Goal: Transaction & Acquisition: Purchase product/service

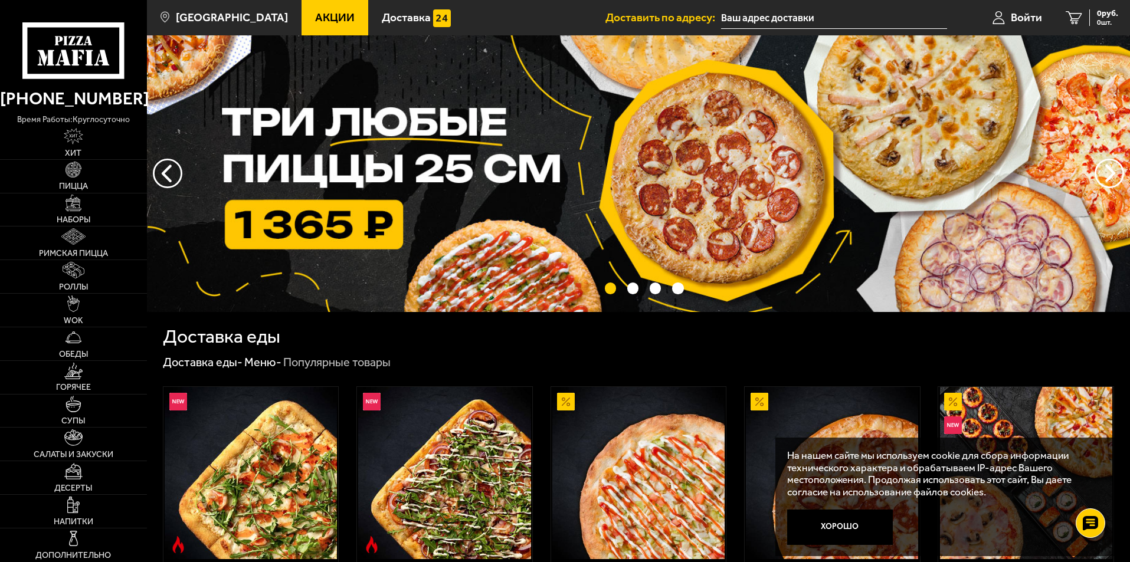
click at [767, 17] on input "text" at bounding box center [834, 18] width 226 height 22
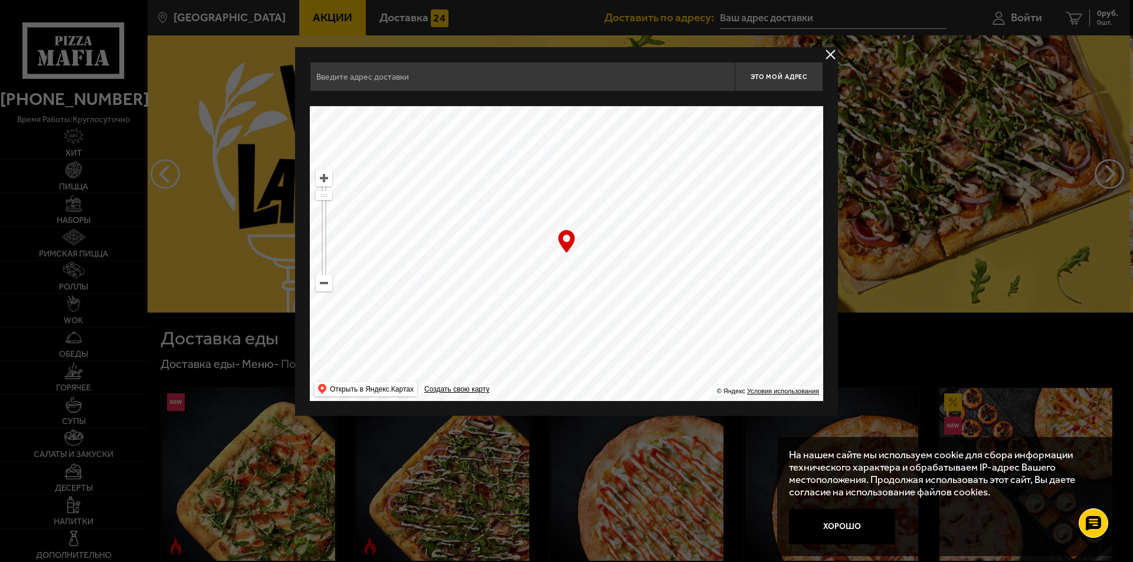
drag, startPoint x: 608, startPoint y: 317, endPoint x: 526, endPoint y: 171, distance: 167.6
click at [526, 172] on ymaps at bounding box center [566, 253] width 513 height 295
drag, startPoint x: 652, startPoint y: 270, endPoint x: 641, endPoint y: 247, distance: 25.3
click at [617, 162] on ymaps at bounding box center [566, 253] width 513 height 295
drag, startPoint x: 635, startPoint y: 320, endPoint x: 649, endPoint y: 185, distance: 136.5
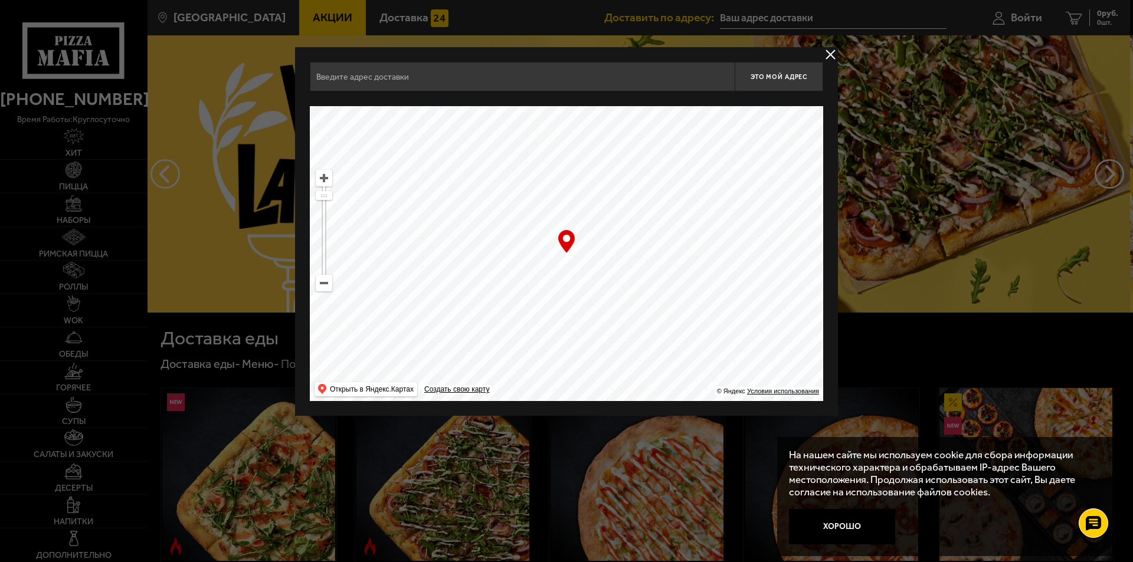
click at [641, 172] on ymaps at bounding box center [566, 253] width 513 height 295
click at [326, 290] on ymaps at bounding box center [323, 283] width 15 height 15
drag, startPoint x: 588, startPoint y: 330, endPoint x: 584, endPoint y: 129, distance: 200.7
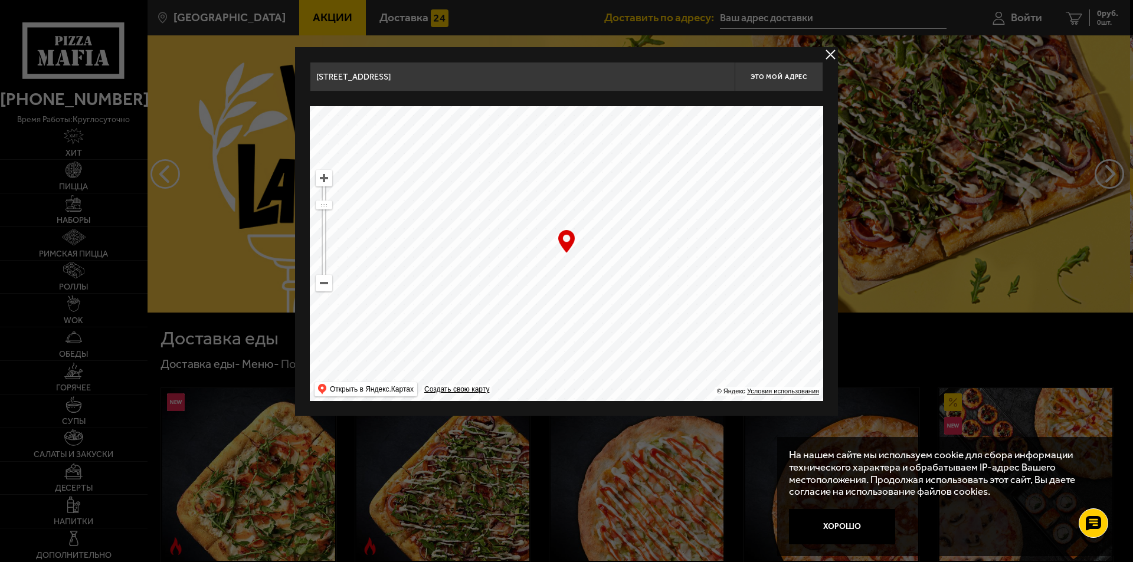
click at [580, 135] on ymaps at bounding box center [566, 253] width 513 height 295
click at [326, 286] on ymaps at bounding box center [323, 283] width 15 height 15
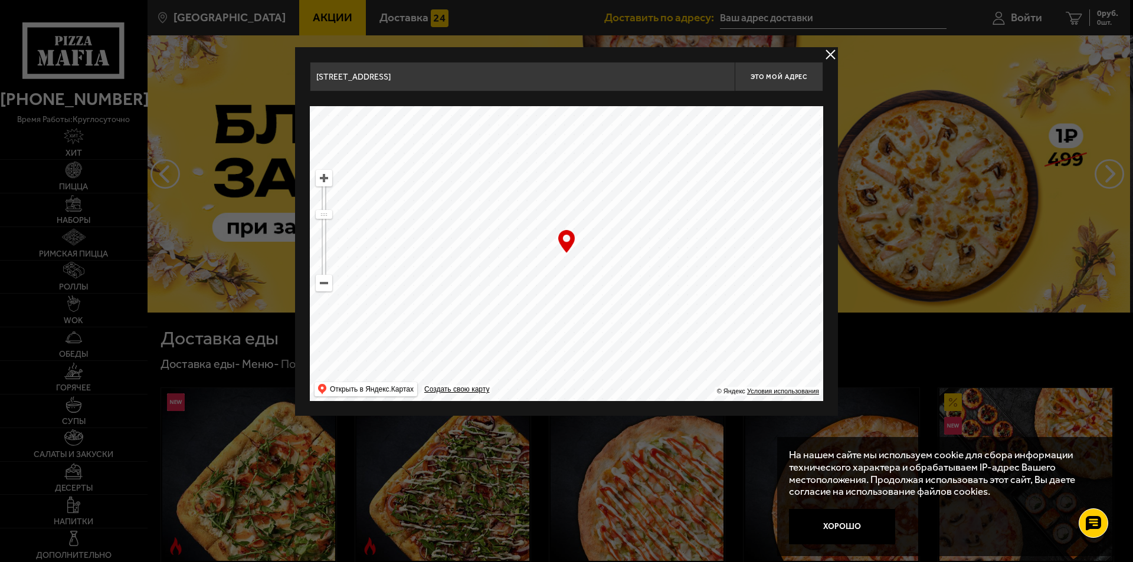
drag, startPoint x: 594, startPoint y: 377, endPoint x: 564, endPoint y: 211, distance: 169.1
click at [564, 211] on ymaps at bounding box center [566, 253] width 513 height 295
drag, startPoint x: 608, startPoint y: 316, endPoint x: 606, endPoint y: 248, distance: 67.9
click at [606, 248] on ymaps at bounding box center [566, 253] width 513 height 295
drag, startPoint x: 334, startPoint y: 182, endPoint x: 320, endPoint y: 178, distance: 14.0
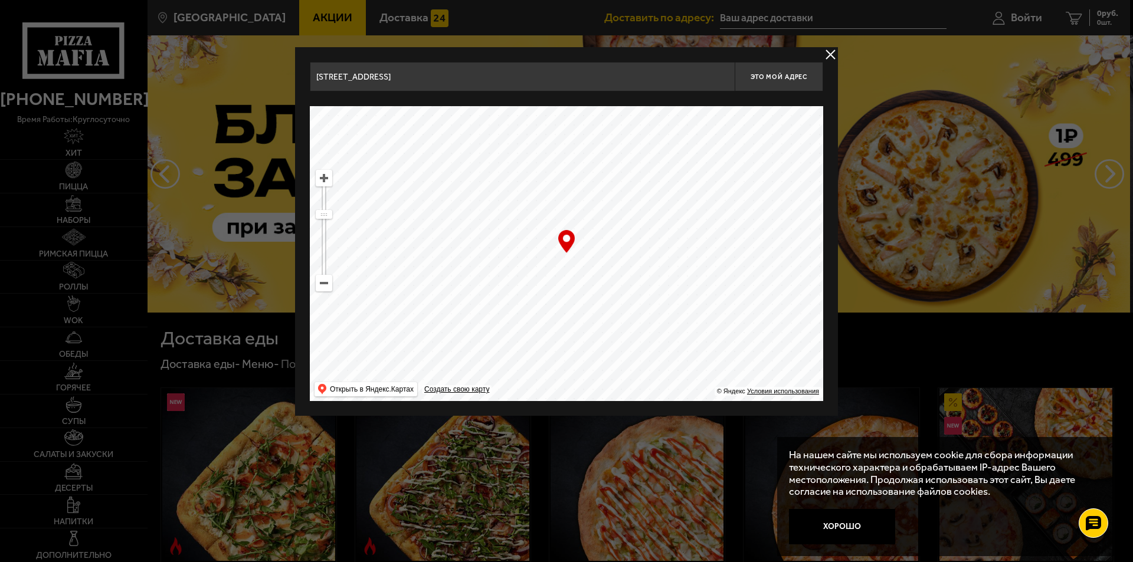
click at [328, 181] on ymaps "… © Яндекс Условия использования Открыть в Яндекс.Картах Создать свою карту" at bounding box center [566, 253] width 513 height 295
drag, startPoint x: 523, startPoint y: 282, endPoint x: 736, endPoint y: 309, distance: 214.3
click at [736, 309] on ymaps at bounding box center [566, 253] width 513 height 295
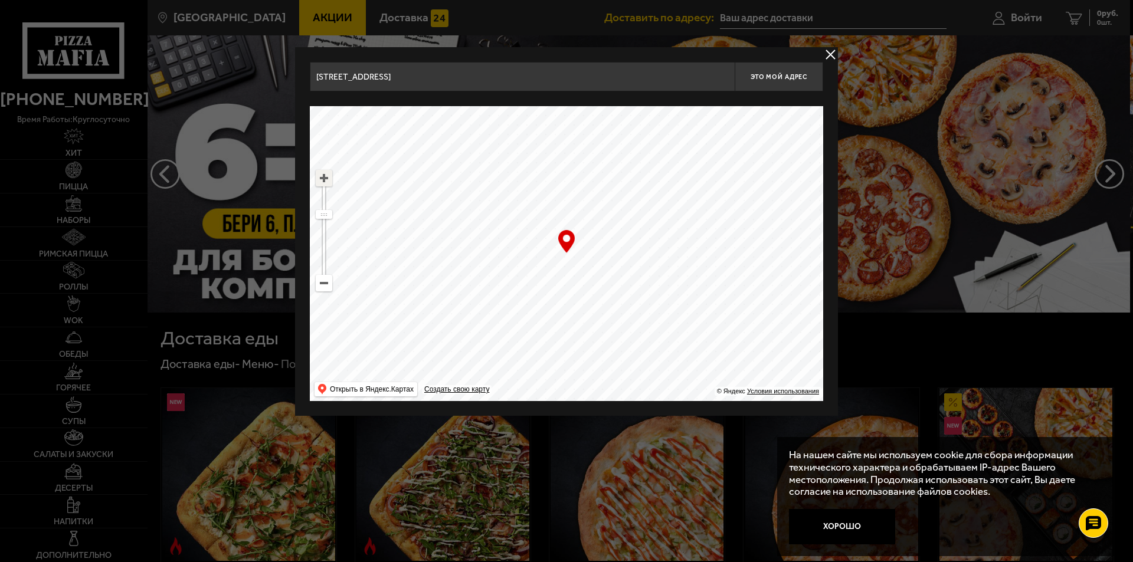
click at [322, 179] on ymaps at bounding box center [323, 178] width 15 height 15
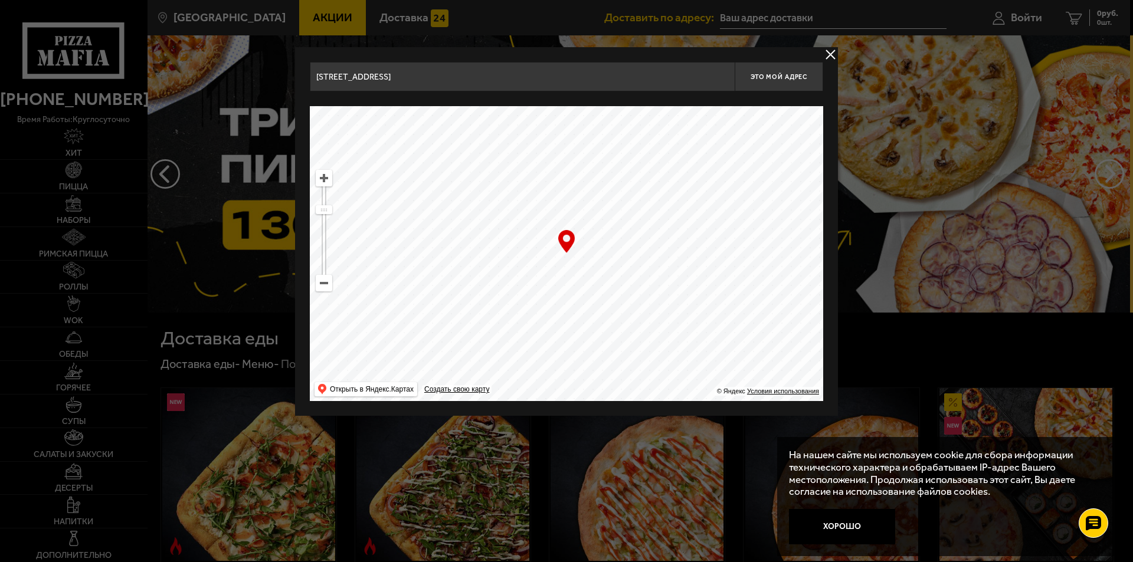
drag, startPoint x: 643, startPoint y: 199, endPoint x: 575, endPoint y: 199, distance: 68.5
click at [575, 199] on ymaps at bounding box center [566, 253] width 513 height 295
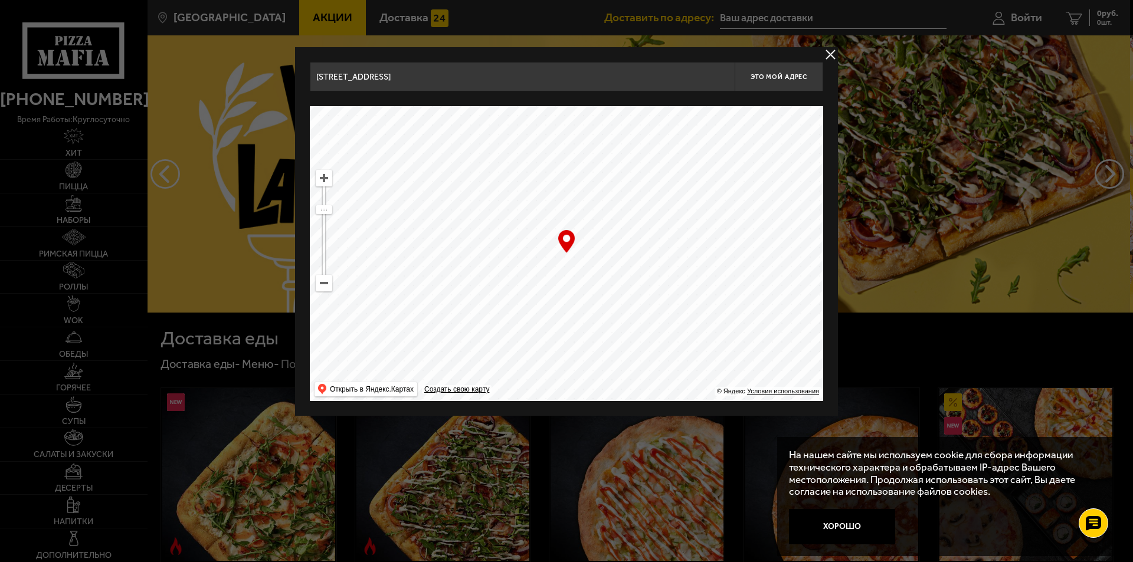
click at [327, 174] on ymaps at bounding box center [323, 178] width 15 height 15
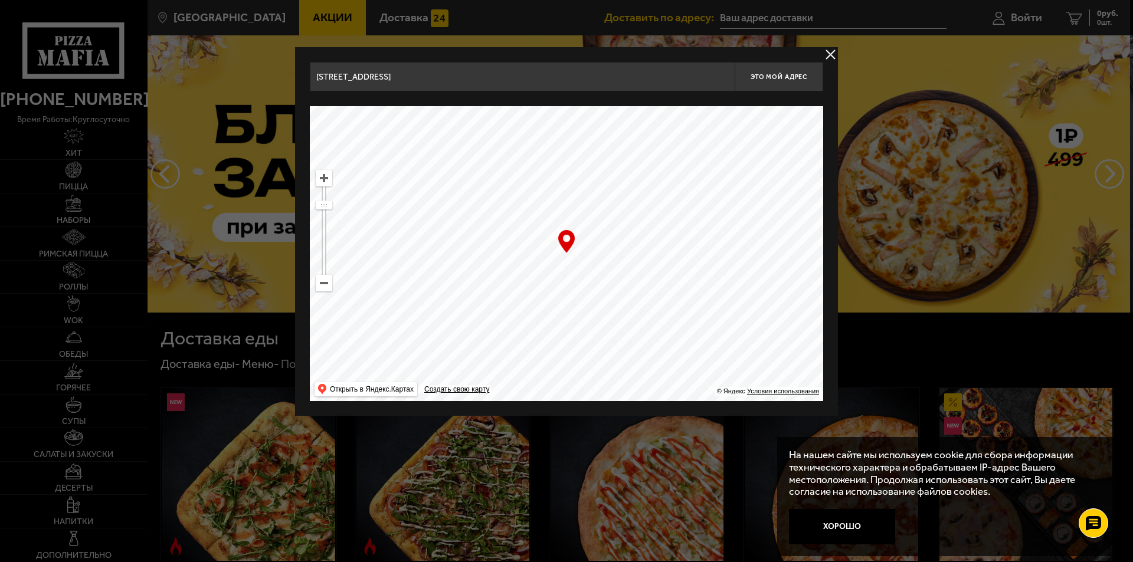
drag, startPoint x: 652, startPoint y: 245, endPoint x: 683, endPoint y: 328, distance: 88.6
click at [683, 328] on ymaps at bounding box center [566, 253] width 513 height 295
drag, startPoint x: 625, startPoint y: 237, endPoint x: 605, endPoint y: 197, distance: 45.4
click at [605, 197] on ymaps at bounding box center [566, 253] width 513 height 295
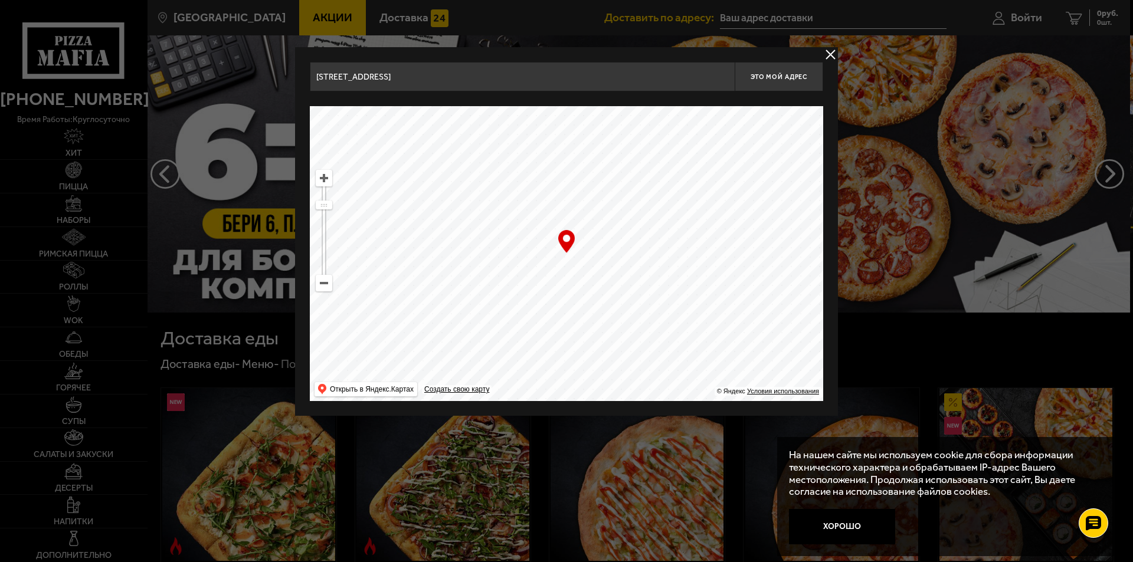
click at [324, 179] on ymaps at bounding box center [323, 178] width 15 height 15
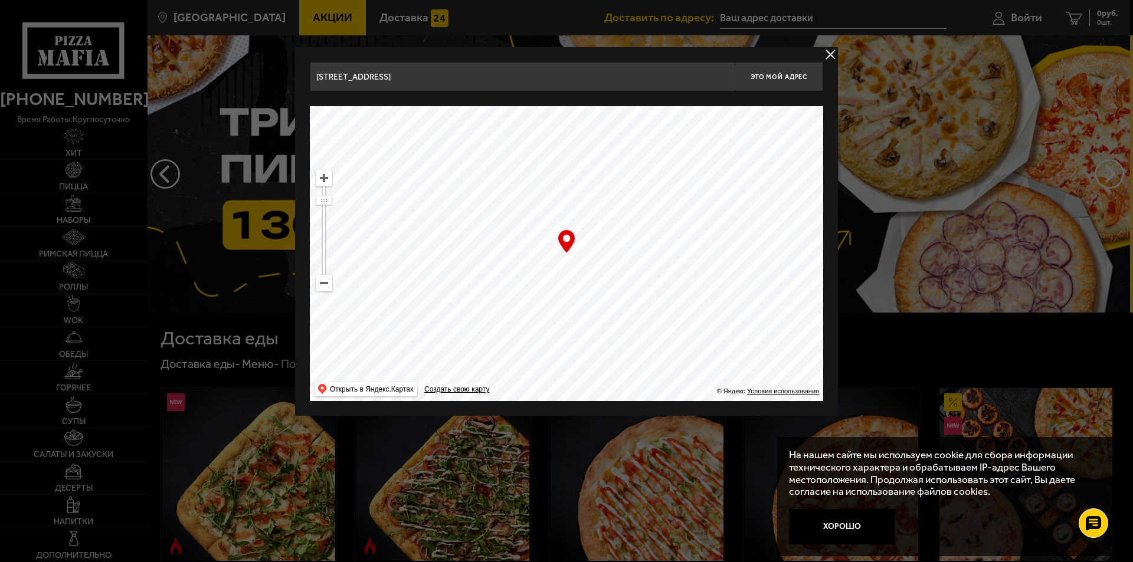
drag, startPoint x: 551, startPoint y: 275, endPoint x: 613, endPoint y: 263, distance: 63.1
click at [613, 263] on ymaps at bounding box center [566, 253] width 513 height 295
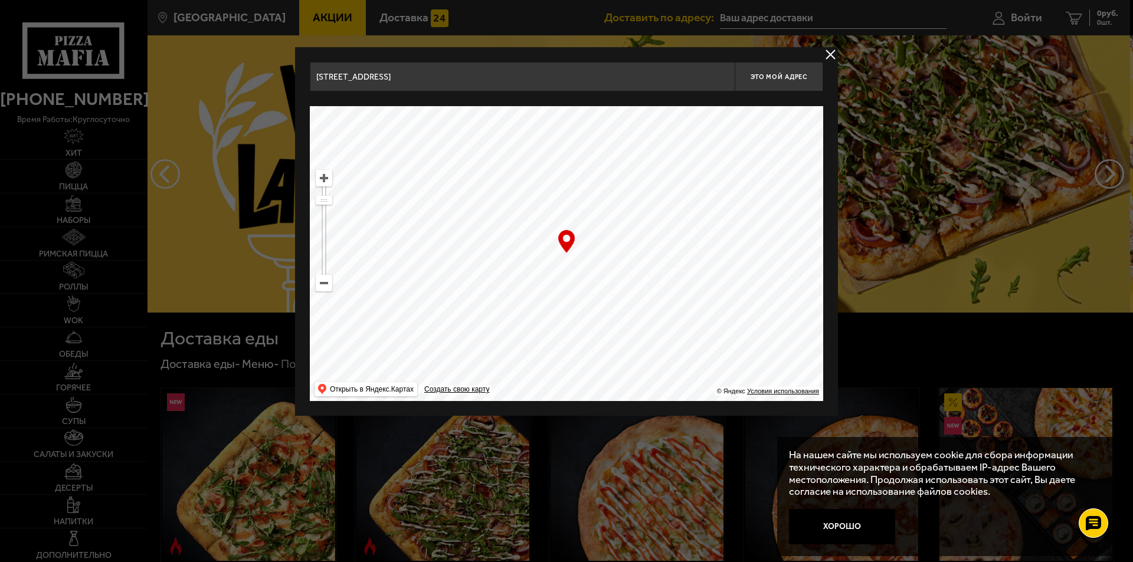
drag, startPoint x: 607, startPoint y: 267, endPoint x: 611, endPoint y: 260, distance: 8.5
click at [611, 260] on ymaps at bounding box center [566, 253] width 513 height 295
click at [328, 179] on ymaps at bounding box center [323, 178] width 15 height 15
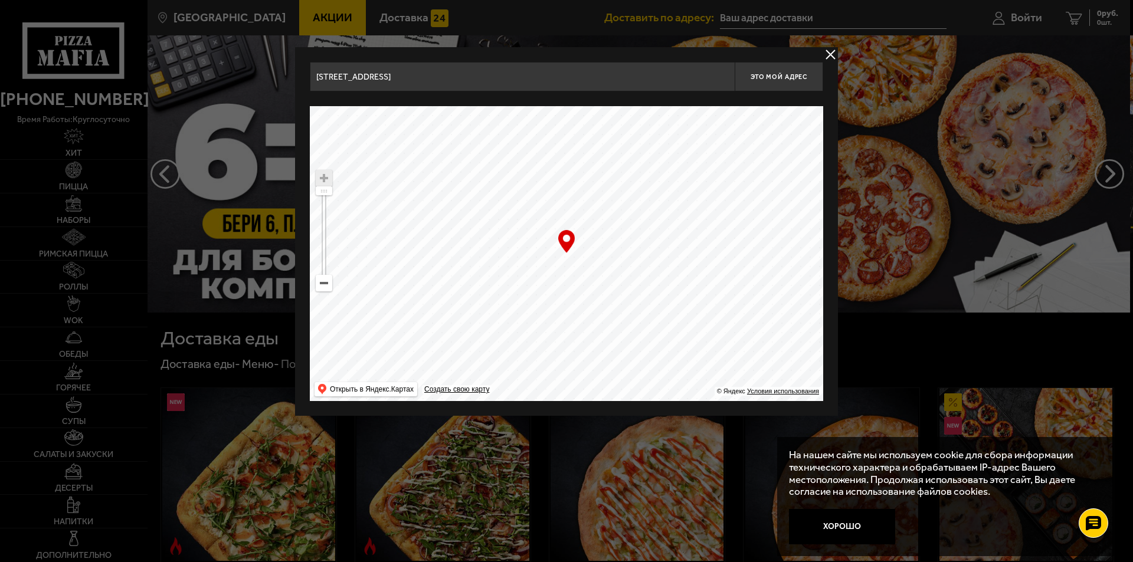
type input "[STREET_ADDRESS]"
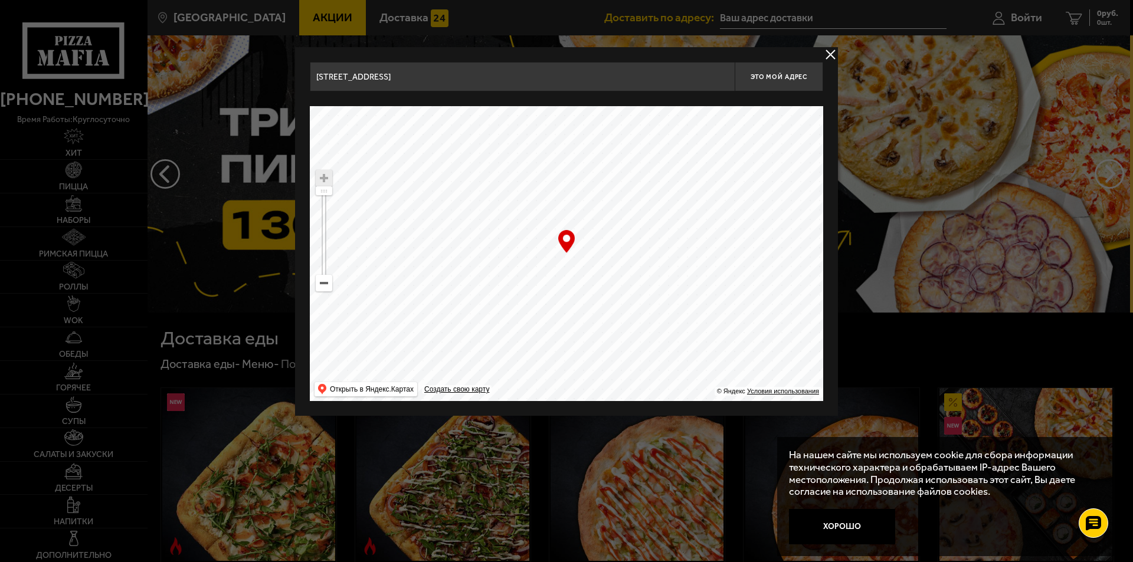
drag, startPoint x: 599, startPoint y: 279, endPoint x: 627, endPoint y: 310, distance: 41.8
click at [627, 310] on ymaps at bounding box center [566, 253] width 513 height 295
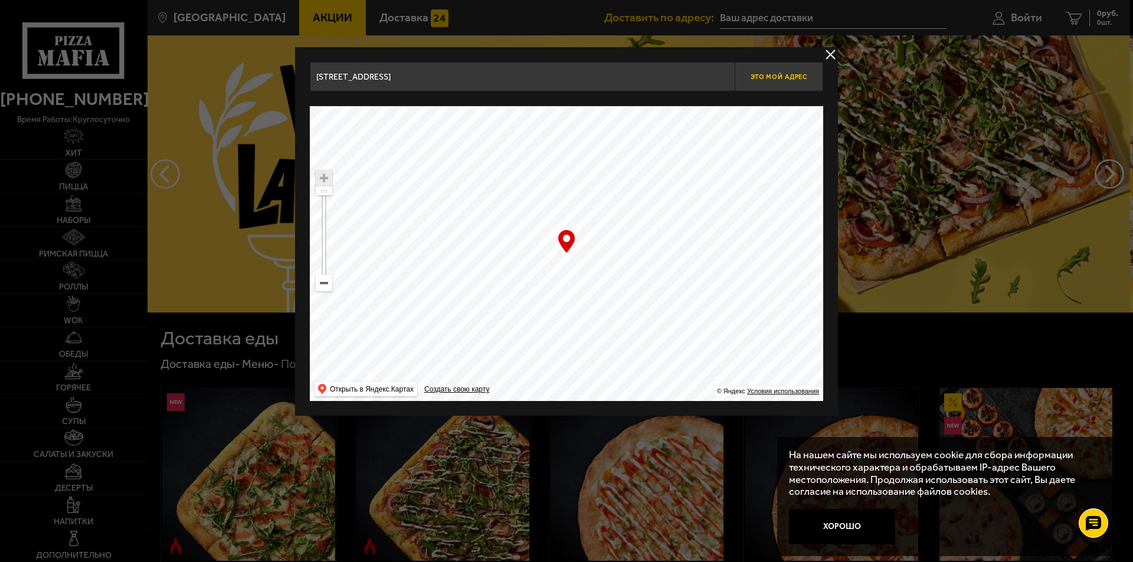
click at [775, 78] on span "Это мой адрес" at bounding box center [779, 77] width 57 height 8
type input "[STREET_ADDRESS]"
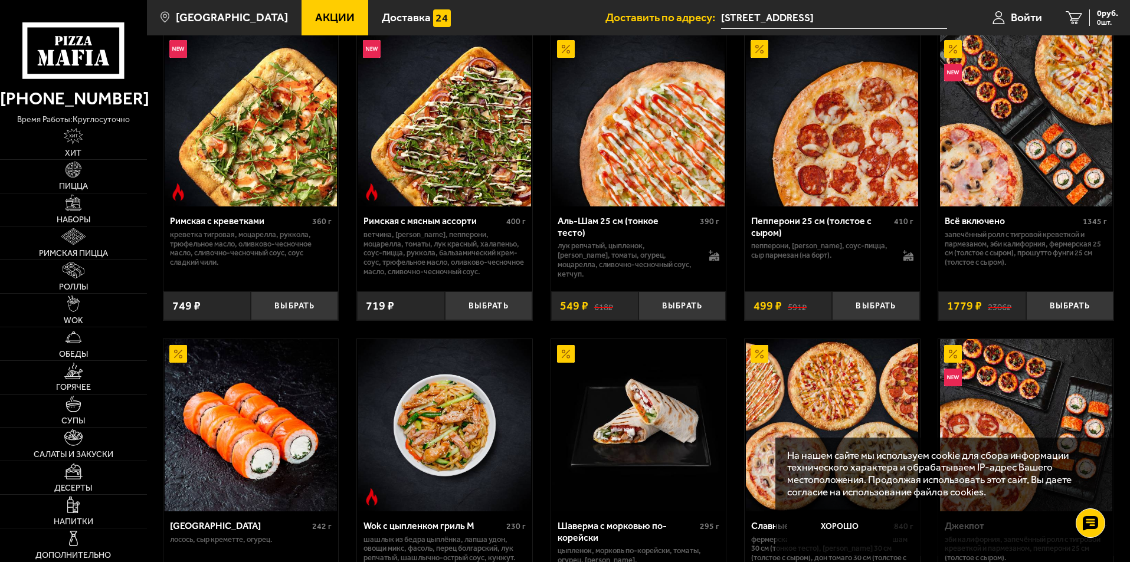
scroll to position [354, 0]
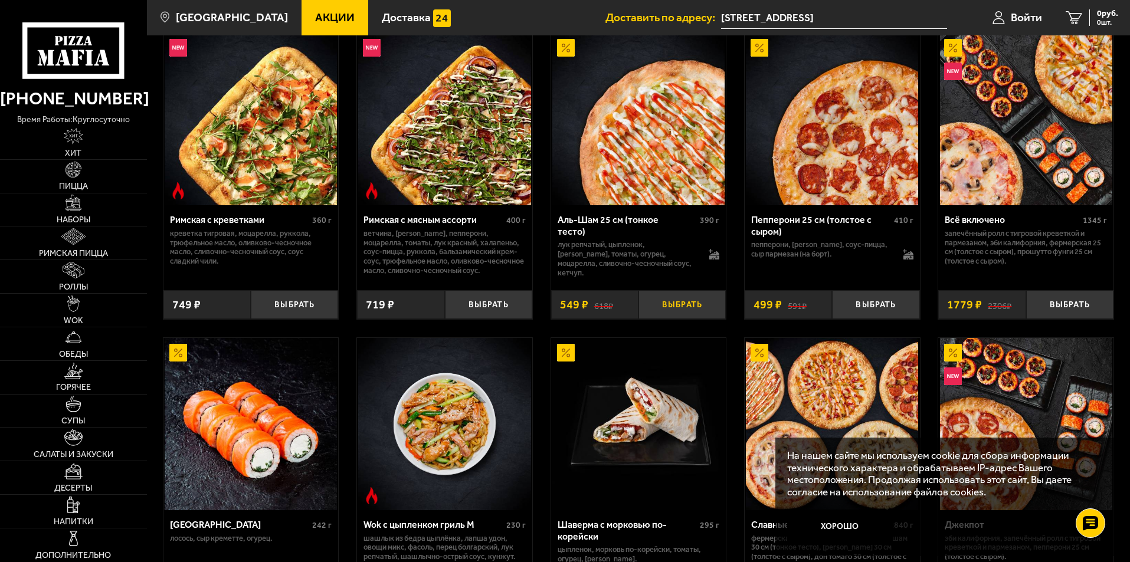
click at [701, 314] on button "Выбрать" at bounding box center [682, 304] width 87 height 29
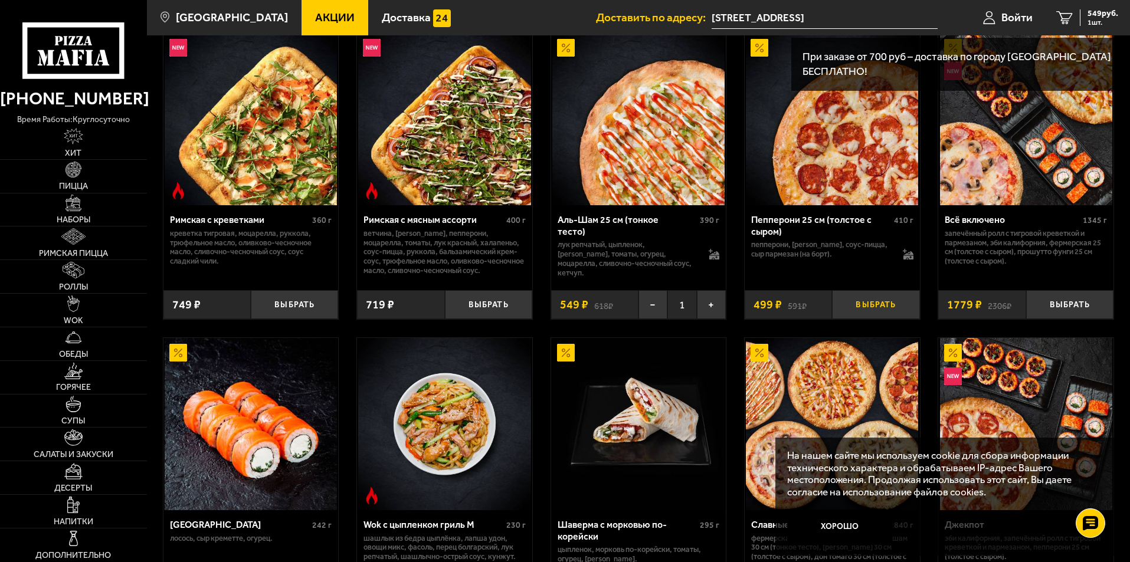
click at [887, 314] on button "Выбрать" at bounding box center [875, 304] width 87 height 29
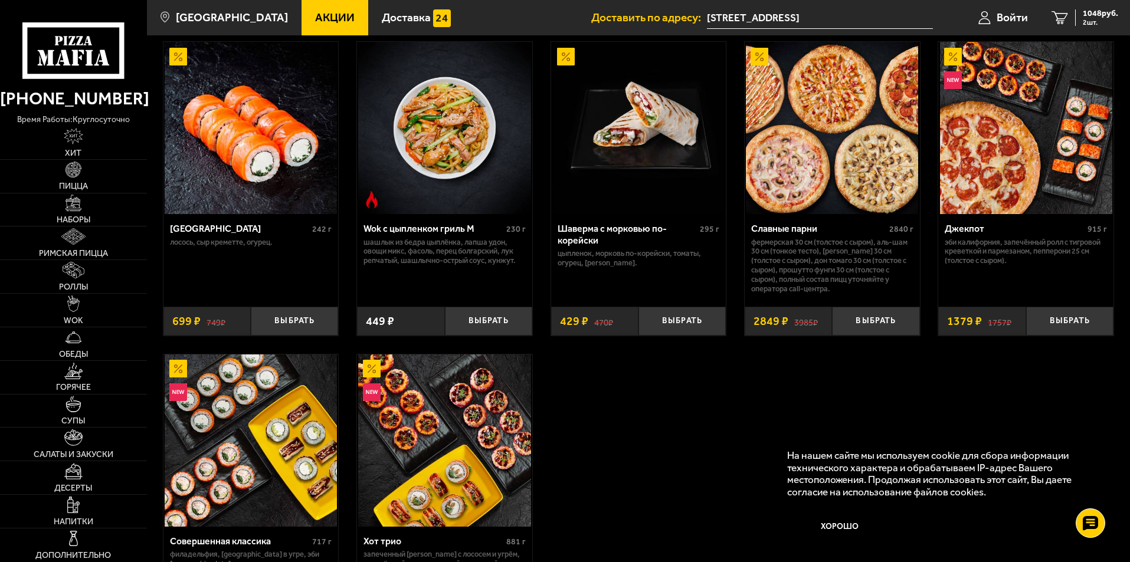
scroll to position [531, 0]
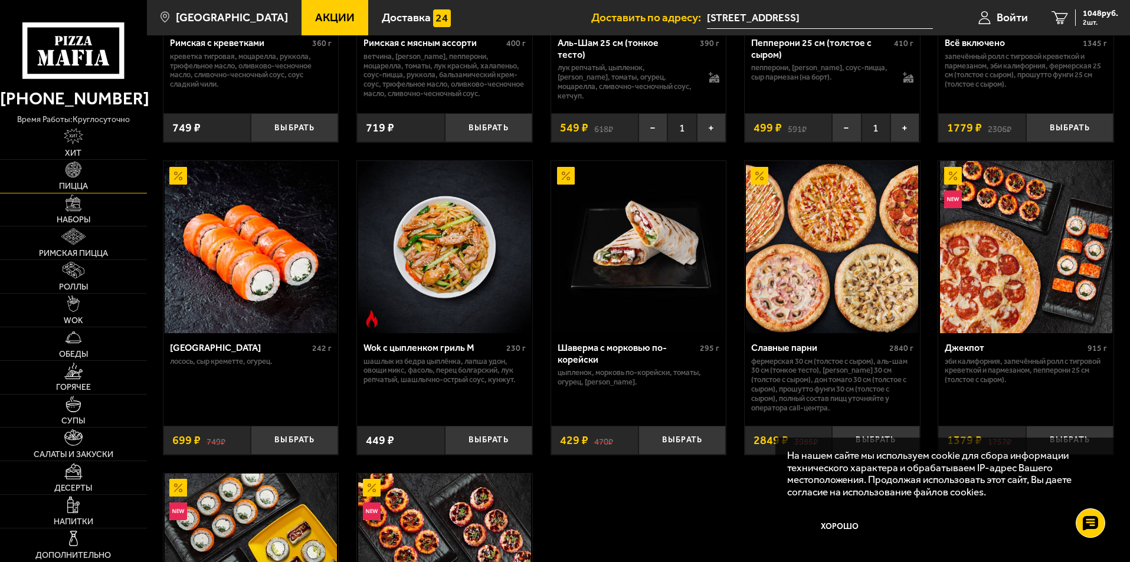
click at [68, 171] on img at bounding box center [74, 170] width 17 height 17
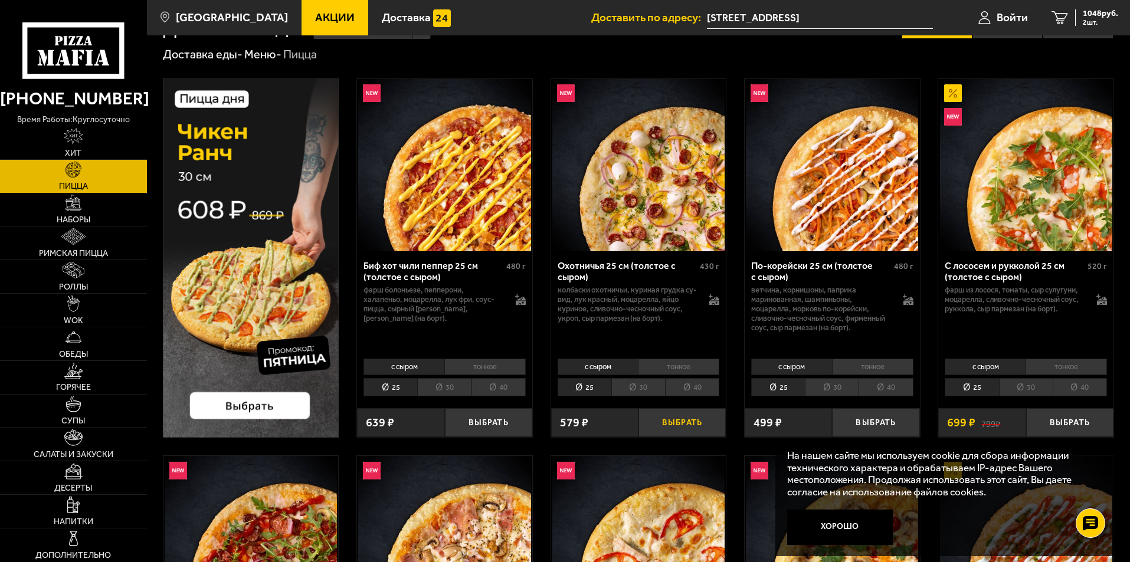
scroll to position [59, 0]
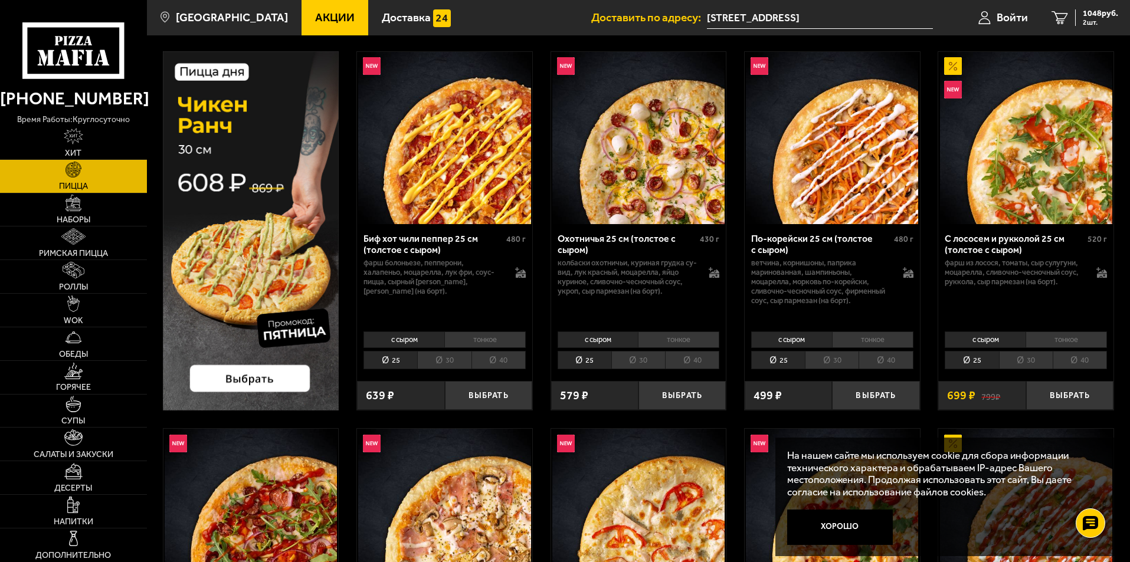
click at [507, 362] on li "40" at bounding box center [499, 360] width 54 height 18
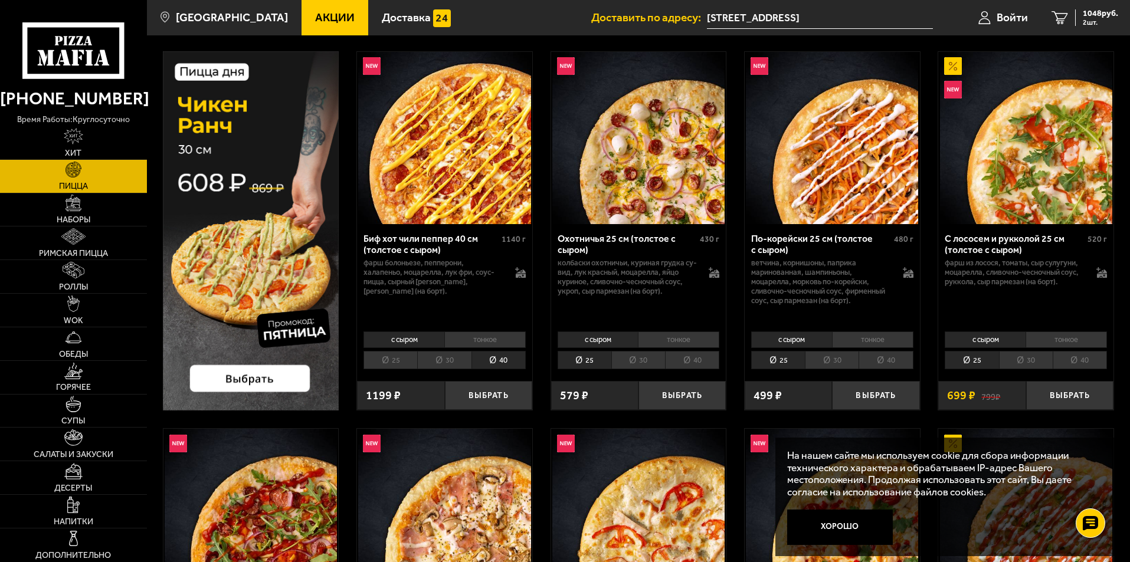
click at [1029, 362] on li "30" at bounding box center [1026, 360] width 54 height 18
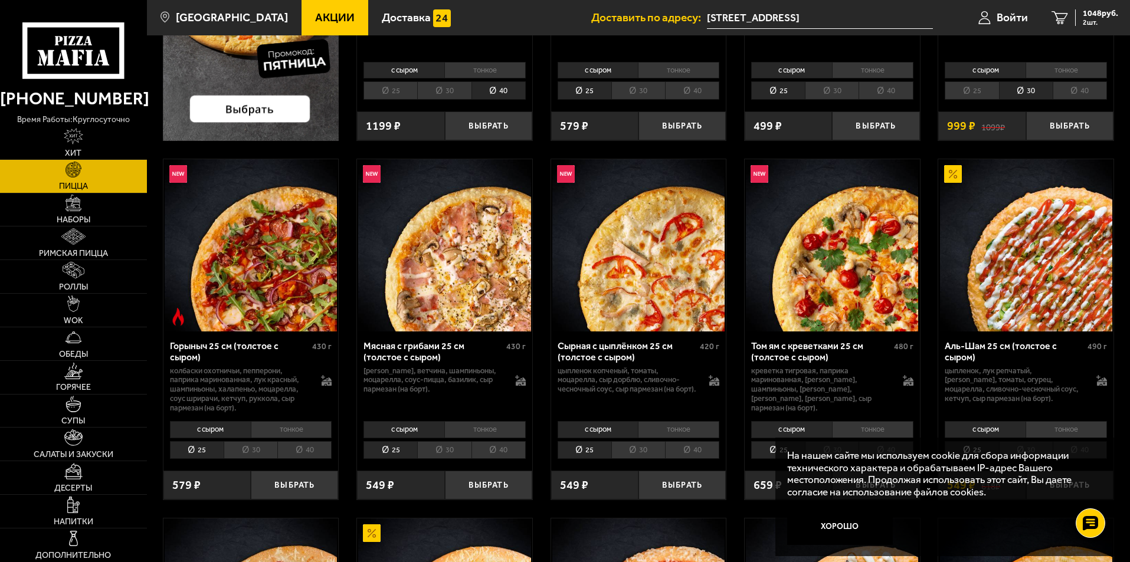
scroll to position [354, 0]
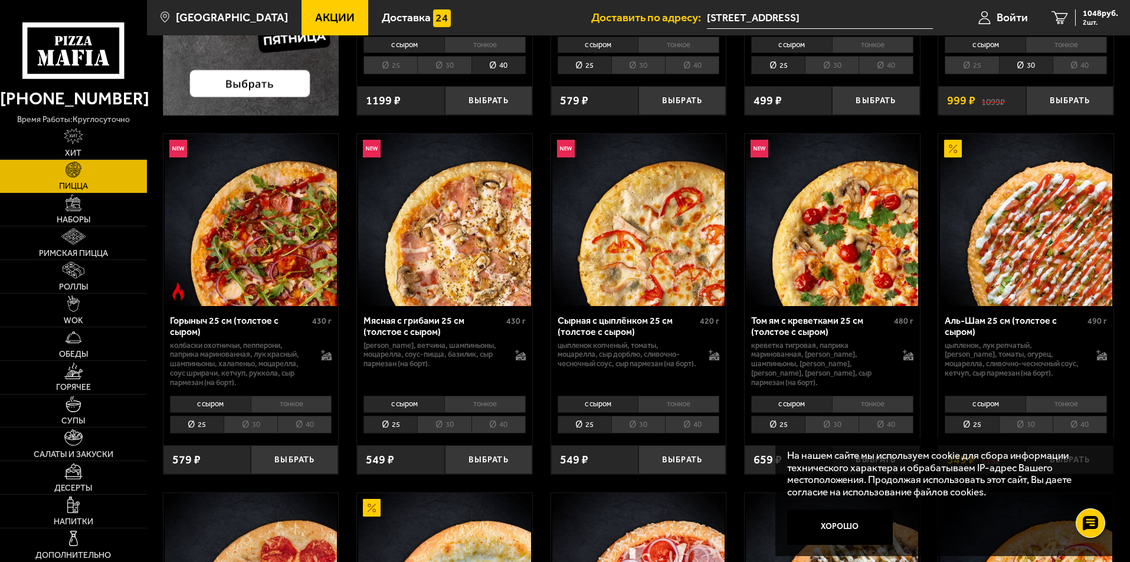
click at [824, 427] on li "30" at bounding box center [832, 425] width 54 height 18
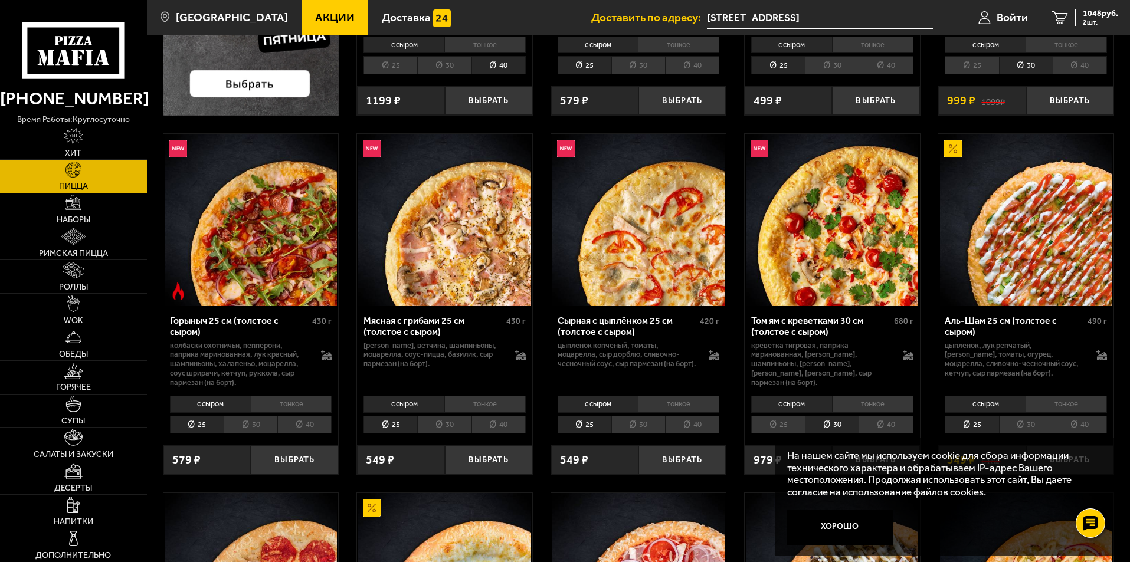
click at [634, 428] on li "30" at bounding box center [638, 425] width 54 height 18
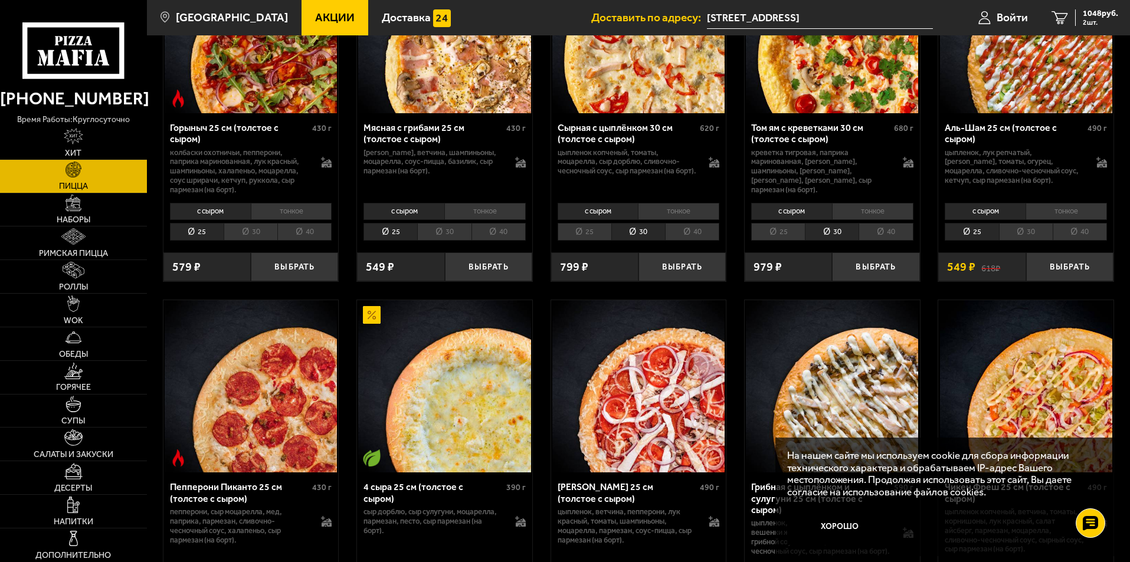
scroll to position [531, 0]
